Goal: Task Accomplishment & Management: Use online tool/utility

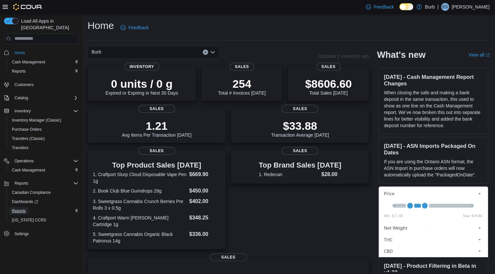
click at [21, 209] on span "Reports" at bounding box center [19, 211] width 14 height 5
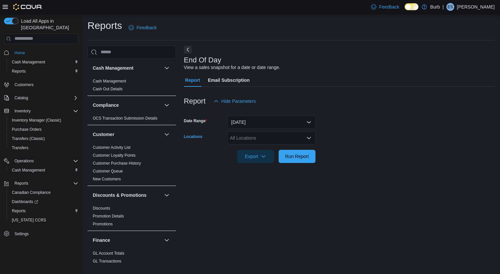
click at [306, 140] on div "All Locations" at bounding box center [271, 138] width 88 height 13
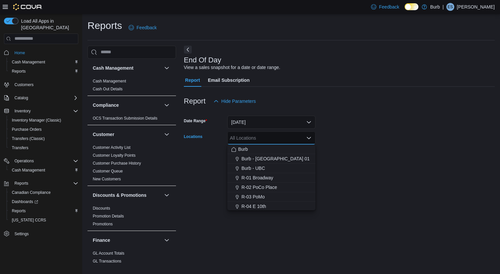
click at [275, 196] on div "R-03 PoMo" at bounding box center [271, 197] width 80 height 7
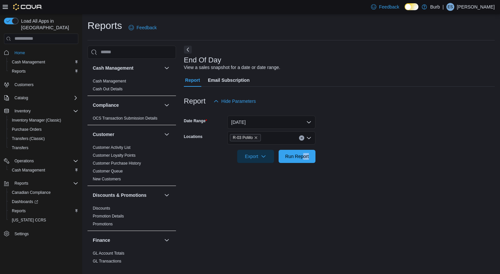
drag, startPoint x: 344, startPoint y: 157, endPoint x: 304, endPoint y: 161, distance: 39.7
click at [304, 161] on form "Date Range Today Locations R-03 PoMo Export Run Report" at bounding box center [339, 135] width 311 height 55
click at [304, 161] on span "Run Report" at bounding box center [297, 156] width 29 height 13
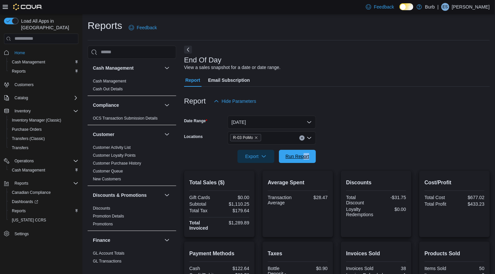
click at [301, 158] on span "Run Report" at bounding box center [297, 156] width 24 height 7
click at [306, 162] on span "Run Report" at bounding box center [297, 156] width 29 height 13
click at [300, 158] on span "Run Report" at bounding box center [297, 156] width 24 height 7
click at [467, 4] on p "Emma Specht" at bounding box center [471, 7] width 38 height 8
click at [468, 60] on button "Sign Out" at bounding box center [456, 64] width 61 height 11
